Goal: Task Accomplishment & Management: Complete application form

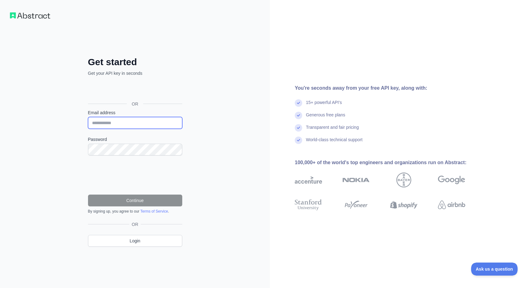
click at [173, 123] on input "Email address" at bounding box center [135, 123] width 94 height 12
click at [162, 125] on input "Email address" at bounding box center [135, 123] width 94 height 12
type input "**********"
click at [100, 243] on link "Login" at bounding box center [135, 241] width 94 height 12
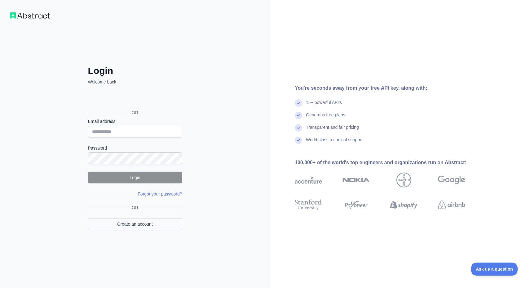
click at [121, 224] on link "Create an account" at bounding box center [135, 224] width 94 height 12
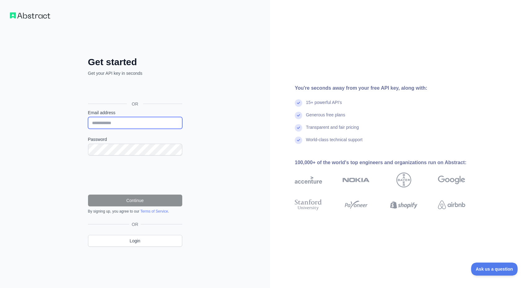
click at [172, 125] on input "Email address" at bounding box center [135, 123] width 94 height 12
click at [155, 123] on input "Email address" at bounding box center [135, 123] width 94 height 12
type input "**********"
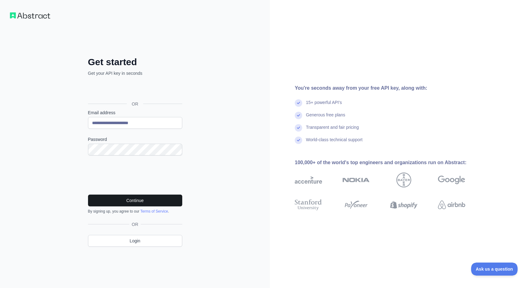
click at [131, 194] on button "Continue" at bounding box center [135, 200] width 94 height 12
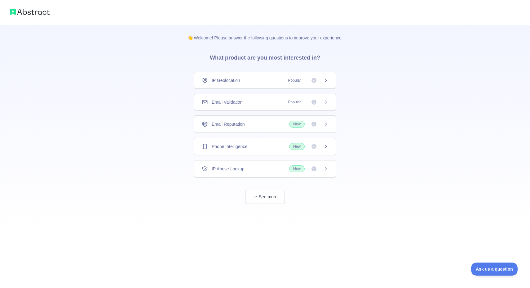
click at [281, 97] on div "Email Validation Popular" at bounding box center [265, 102] width 142 height 17
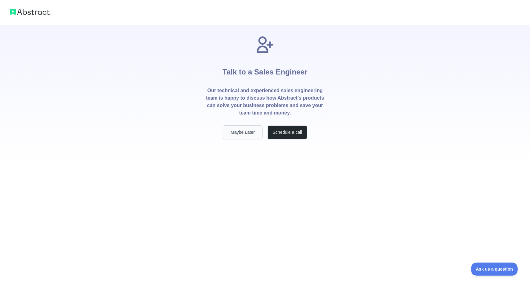
click at [256, 131] on button "Maybe Later" at bounding box center [243, 132] width 40 height 14
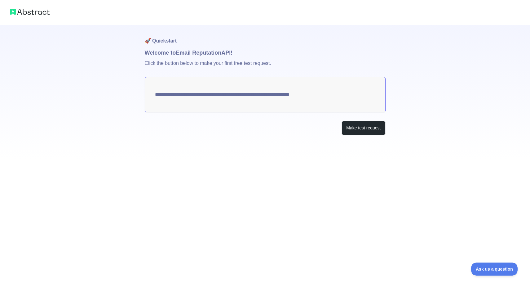
click at [301, 86] on textarea "**********" at bounding box center [265, 94] width 241 height 35
click at [359, 132] on button "Make test request" at bounding box center [364, 128] width 44 height 14
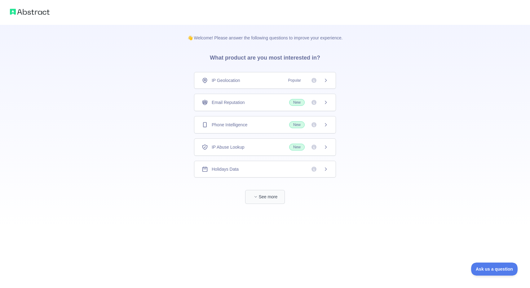
click at [253, 194] on span "button" at bounding box center [256, 196] width 6 height 6
click at [223, 148] on span "IP Abuse Lookup" at bounding box center [228, 147] width 33 height 6
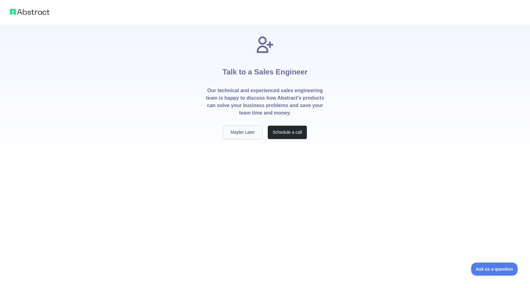
click at [234, 133] on button "Maybe Later" at bounding box center [243, 132] width 40 height 14
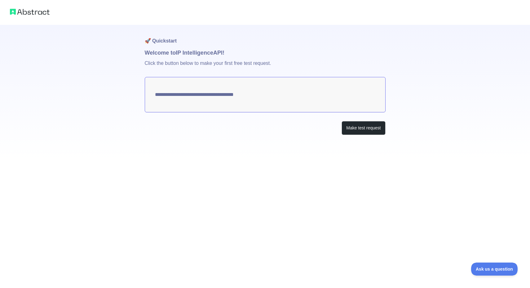
type textarea "**********"
click at [359, 132] on button "Make test request" at bounding box center [364, 128] width 44 height 14
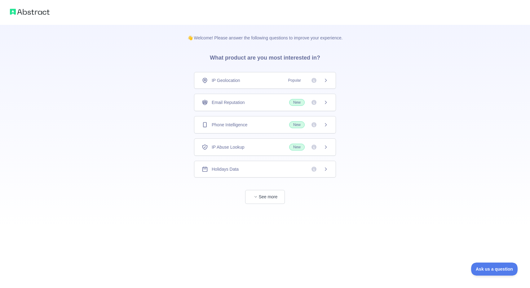
click at [40, 15] on img at bounding box center [30, 11] width 40 height 9
click at [257, 197] on icon "button" at bounding box center [256, 197] width 4 height 4
click at [38, 13] on img at bounding box center [30, 11] width 40 height 9
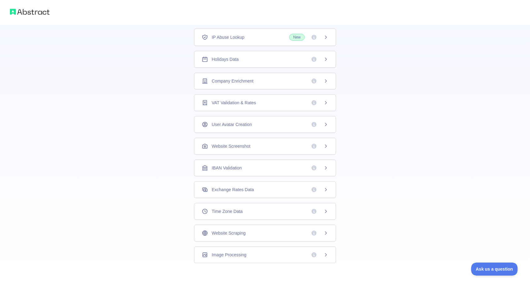
scroll to position [107, 0]
